Goal: Task Accomplishment & Management: Use online tool/utility

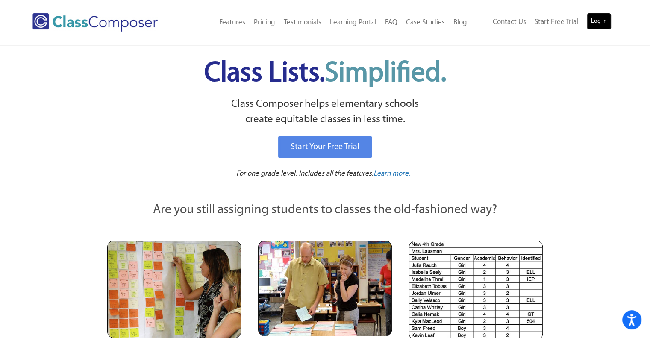
click at [590, 29] on link "Log In" at bounding box center [599, 21] width 24 height 17
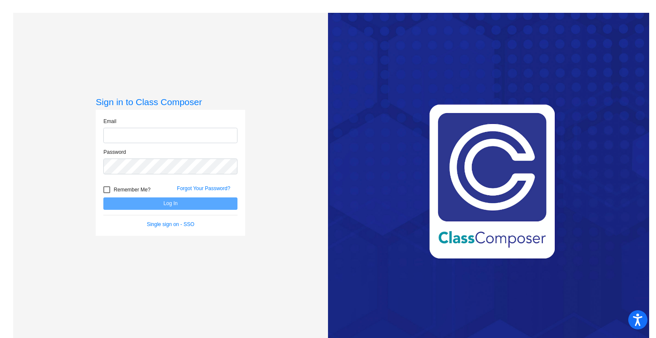
type input "[EMAIL_ADDRESS][DOMAIN_NAME]"
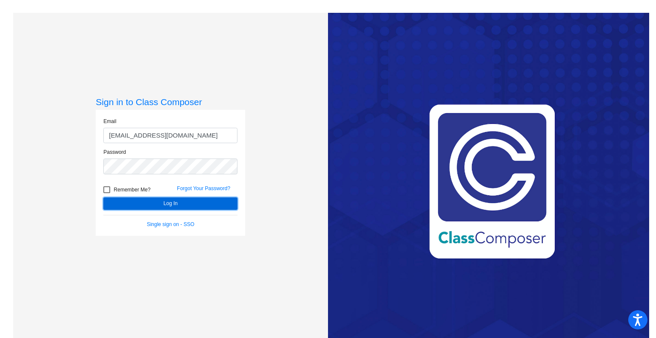
click at [183, 203] on button "Log In" at bounding box center [170, 203] width 134 height 12
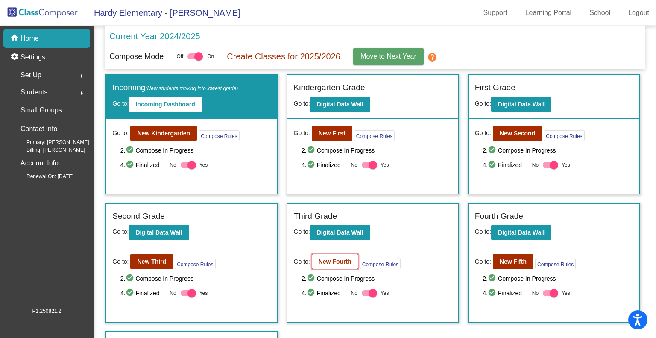
click at [347, 255] on button "New Fourth" at bounding box center [335, 261] width 47 height 15
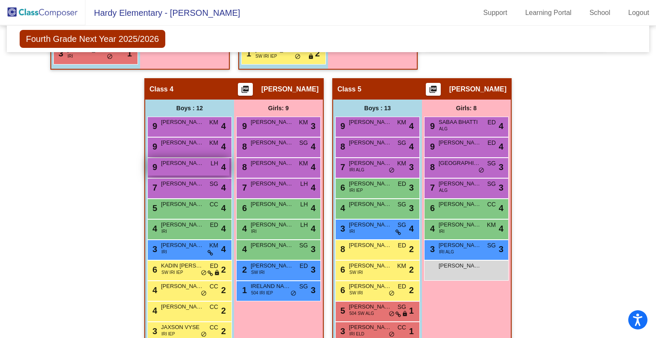
scroll to position [556, 0]
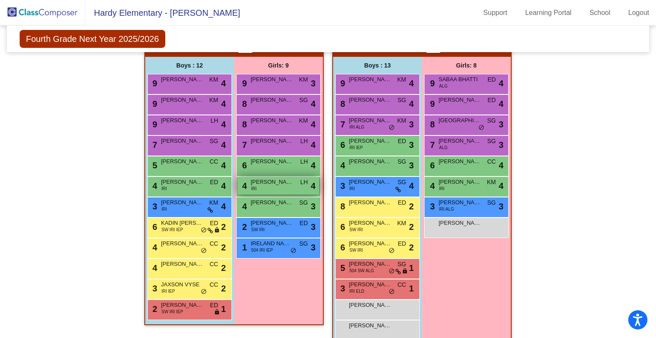
click at [265, 184] on span "[PERSON_NAME]" at bounding box center [272, 182] width 43 height 9
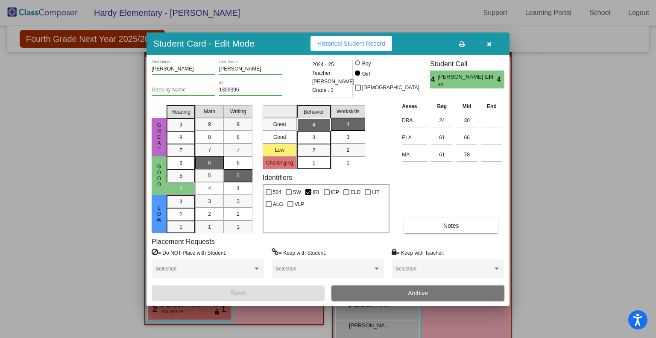
click at [488, 42] on icon "button" at bounding box center [489, 44] width 5 height 6
